Goal: Find specific page/section

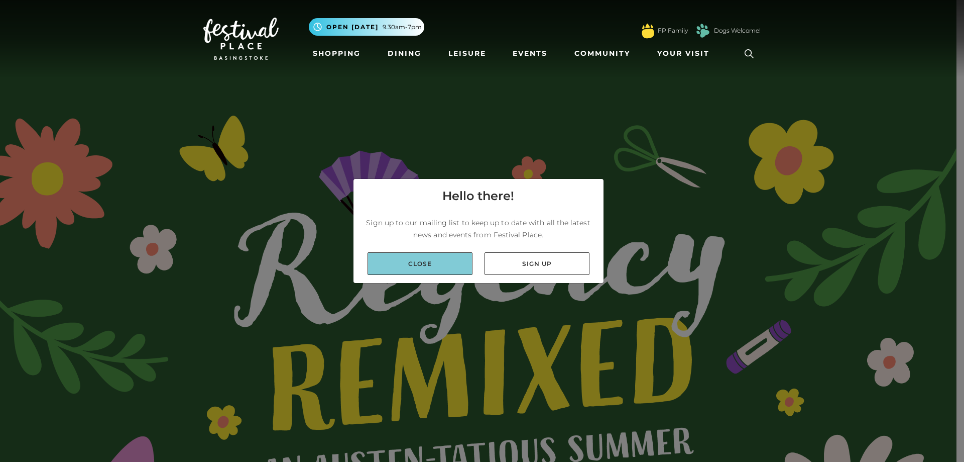
click at [447, 258] on link "Close" at bounding box center [420, 263] width 105 height 23
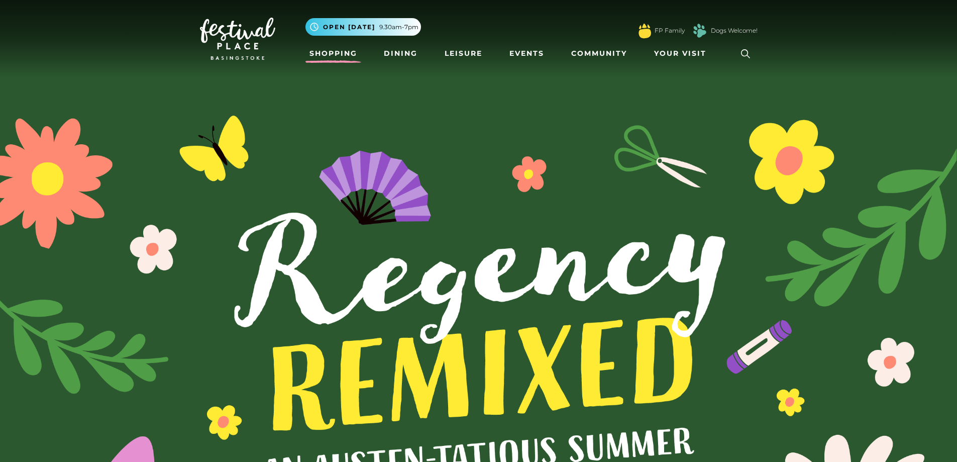
click at [329, 46] on link "Shopping" at bounding box center [333, 53] width 56 height 19
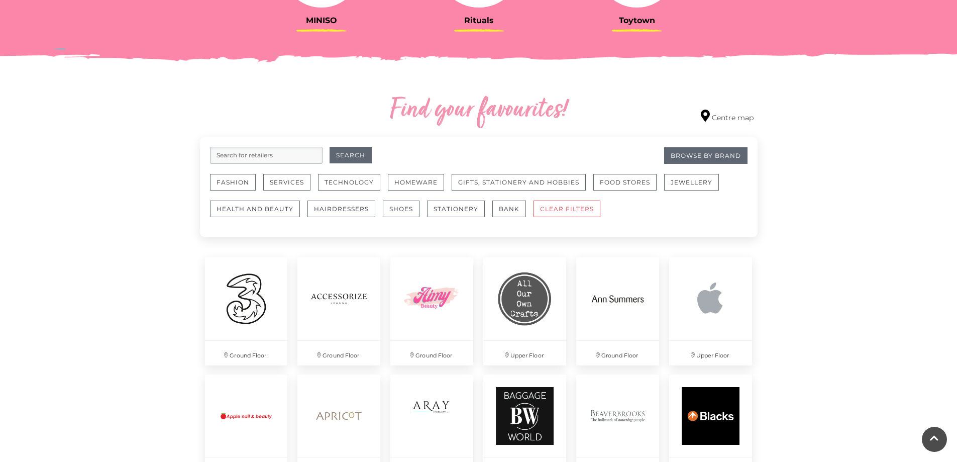
scroll to position [586, 0]
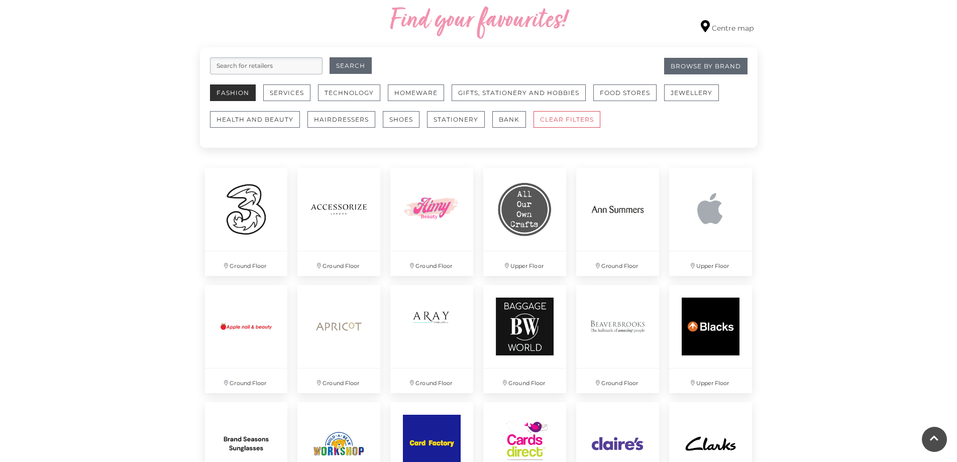
click at [240, 91] on button "Fashion" at bounding box center [233, 92] width 46 height 17
